Goal: Navigation & Orientation: Find specific page/section

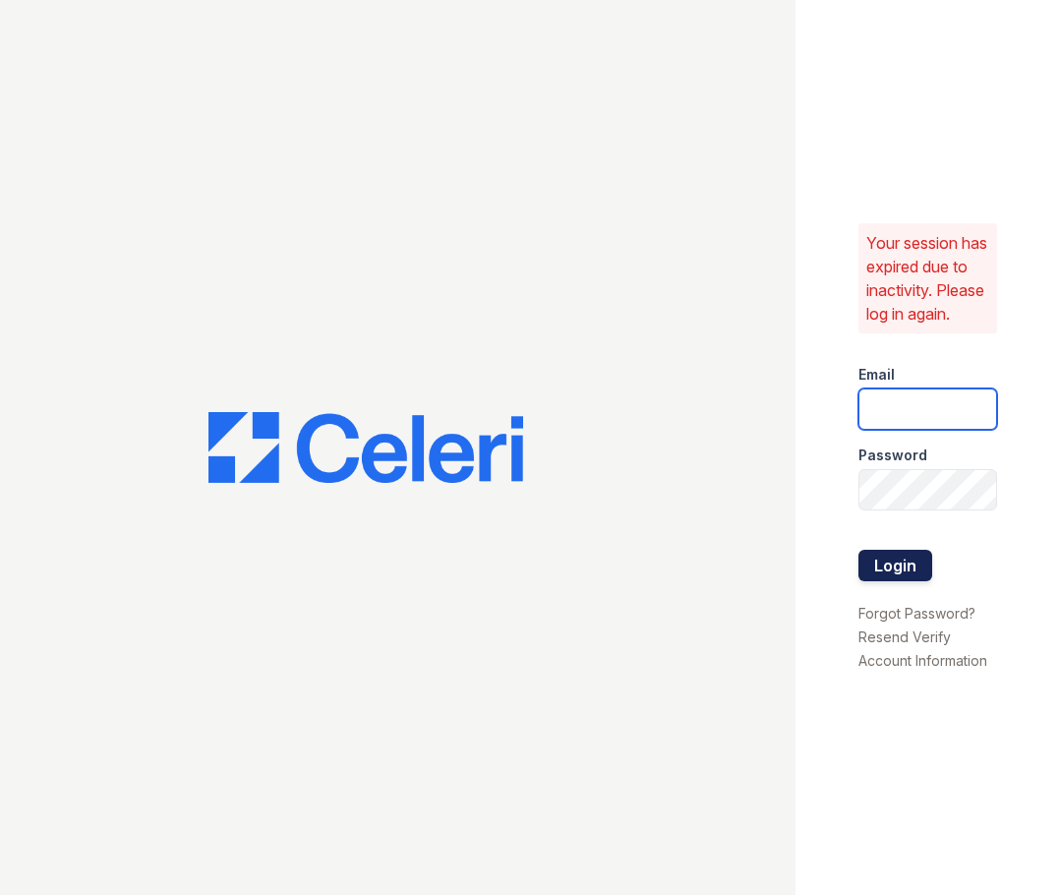
type input "[DOMAIN_NAME][EMAIL_ADDRESS][DOMAIN_NAME]"
click at [905, 575] on button "Login" at bounding box center [895, 565] width 74 height 31
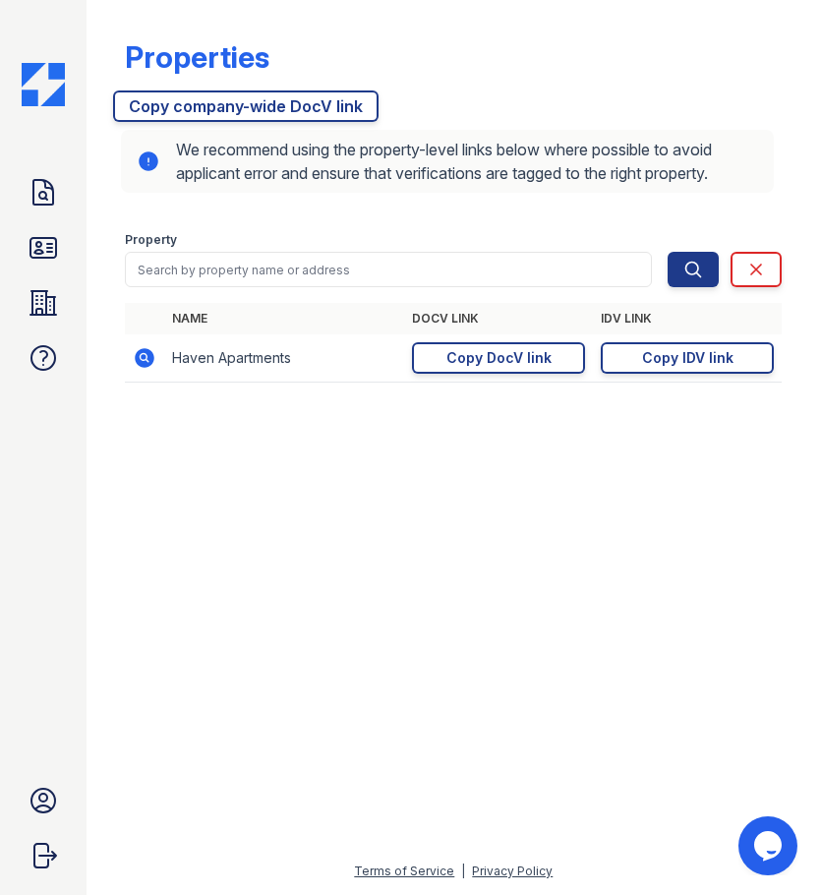
click at [443, 49] on div "Properties" at bounding box center [453, 64] width 657 height 51
